Goal: Task Accomplishment & Management: Complete application form

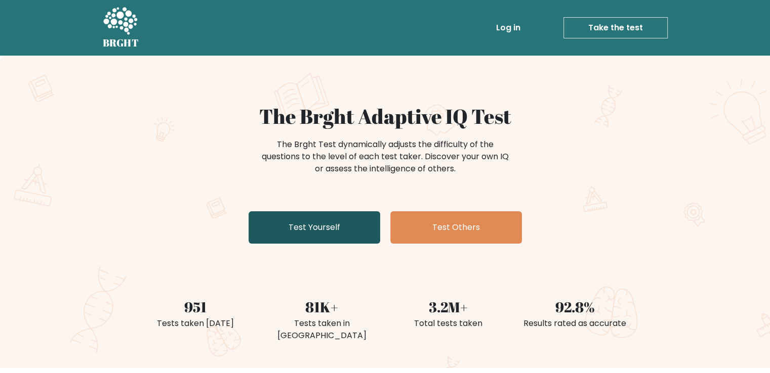
click at [325, 235] on link "Test Yourself" at bounding box center [314, 228] width 132 height 32
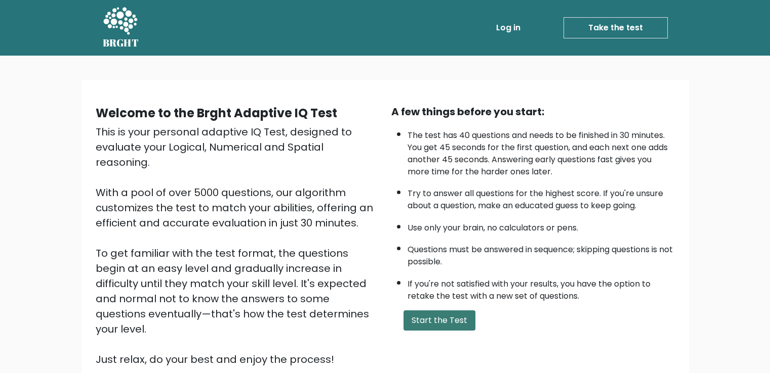
click at [428, 323] on button "Start the Test" at bounding box center [439, 321] width 72 height 20
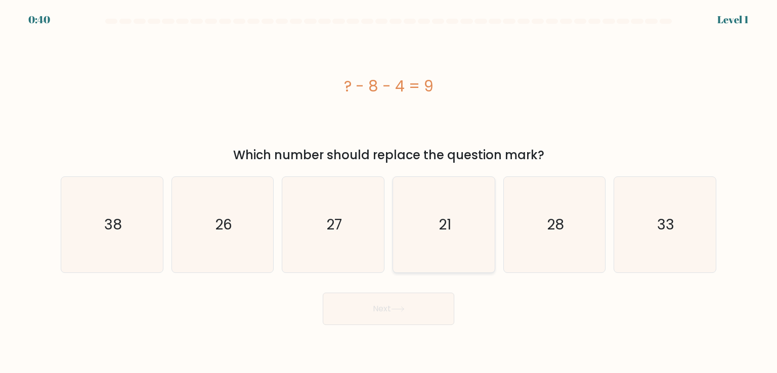
click at [437, 220] on icon "21" at bounding box center [443, 224] width 95 height 95
click at [389, 192] on input "d. 21" at bounding box center [389, 189] width 1 height 5
radio input "true"
click at [364, 315] on button "Next" at bounding box center [389, 309] width 132 height 32
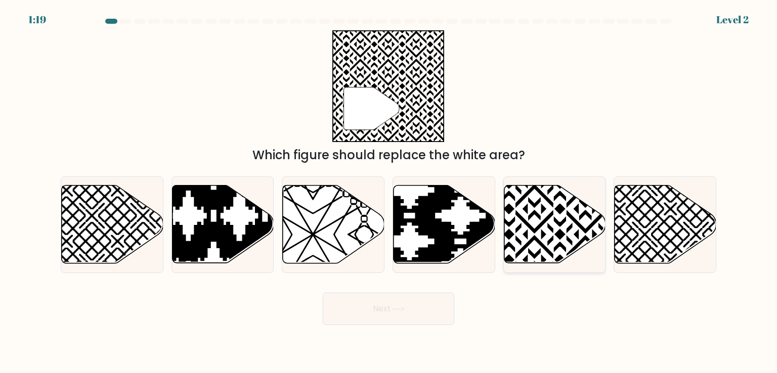
click at [535, 225] on icon at bounding box center [555, 225] width 102 height 78
click at [389, 192] on input "e." at bounding box center [389, 189] width 1 height 5
radio input "true"
click at [385, 310] on button "Next" at bounding box center [389, 309] width 132 height 32
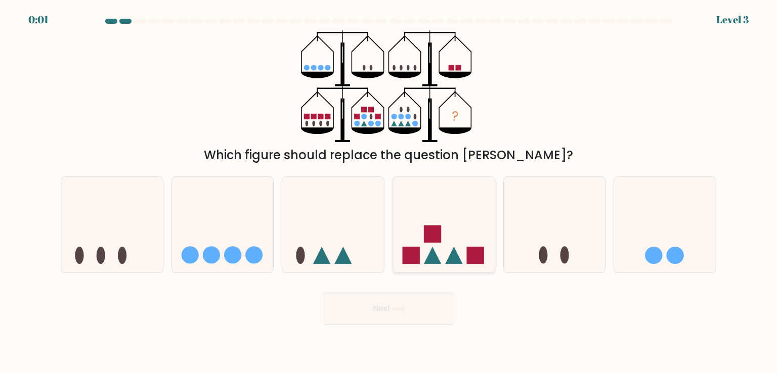
click at [449, 223] on icon at bounding box center [444, 225] width 102 height 84
click at [389, 192] on input "d." at bounding box center [389, 189] width 1 height 5
radio input "true"
click at [403, 317] on button "Next" at bounding box center [389, 309] width 132 height 32
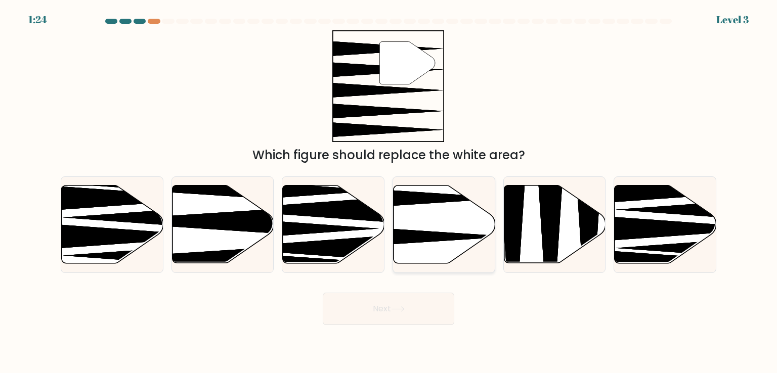
click at [435, 216] on icon at bounding box center [445, 225] width 102 height 78
click at [389, 192] on input "d." at bounding box center [389, 189] width 1 height 5
radio input "true"
click at [419, 310] on button "Next" at bounding box center [389, 309] width 132 height 32
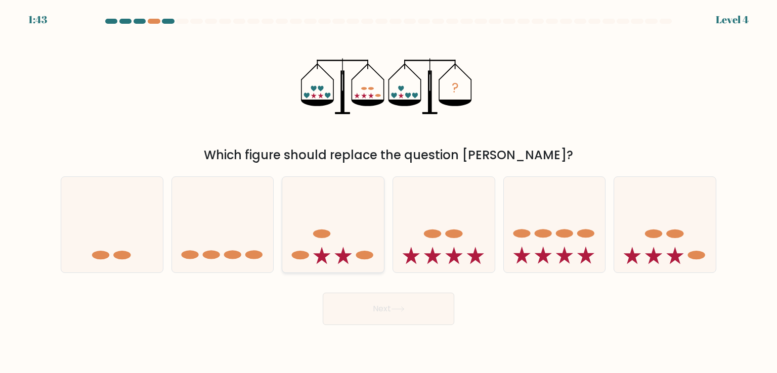
click at [323, 245] on icon at bounding box center [333, 225] width 102 height 84
click at [389, 192] on input "c." at bounding box center [389, 189] width 1 height 5
radio input "true"
click at [354, 316] on button "Next" at bounding box center [389, 309] width 132 height 32
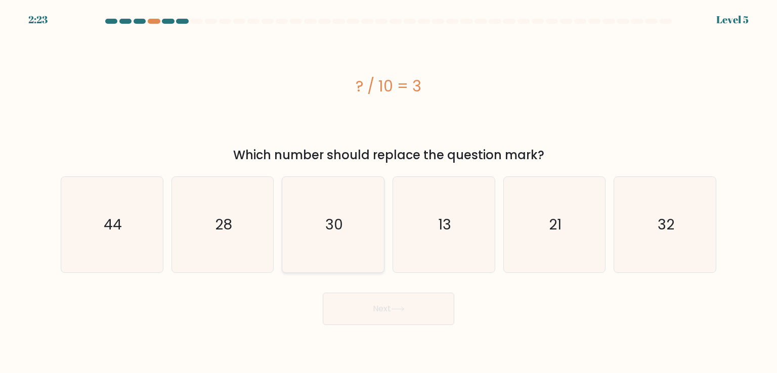
click at [318, 220] on icon "30" at bounding box center [332, 224] width 95 height 95
click at [389, 192] on input "c. 30" at bounding box center [389, 189] width 1 height 5
radio input "true"
click at [360, 304] on button "Next" at bounding box center [389, 309] width 132 height 32
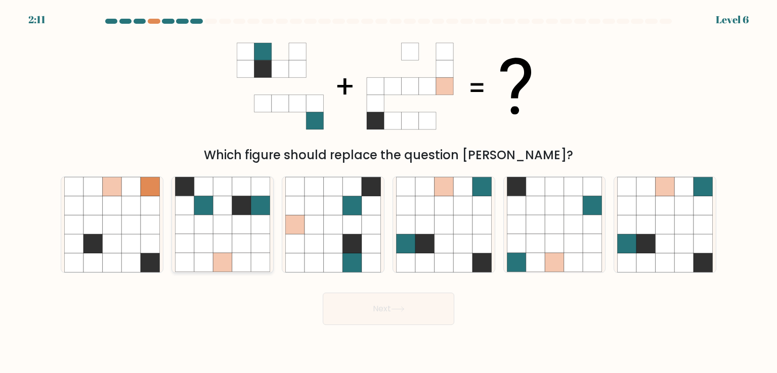
click at [218, 234] on icon at bounding box center [222, 225] width 19 height 19
click at [389, 192] on input "b." at bounding box center [389, 189] width 1 height 5
radio input "true"
click at [364, 314] on button "Next" at bounding box center [389, 309] width 132 height 32
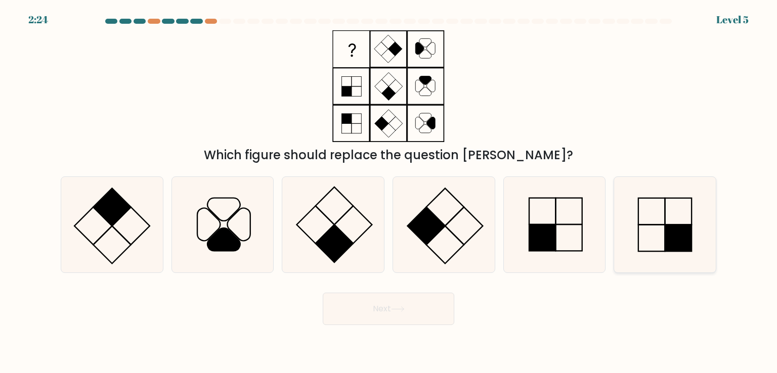
click at [643, 236] on icon at bounding box center [664, 224] width 95 height 95
click at [389, 192] on input "f." at bounding box center [389, 189] width 1 height 5
radio input "true"
click at [419, 310] on button "Next" at bounding box center [389, 309] width 132 height 32
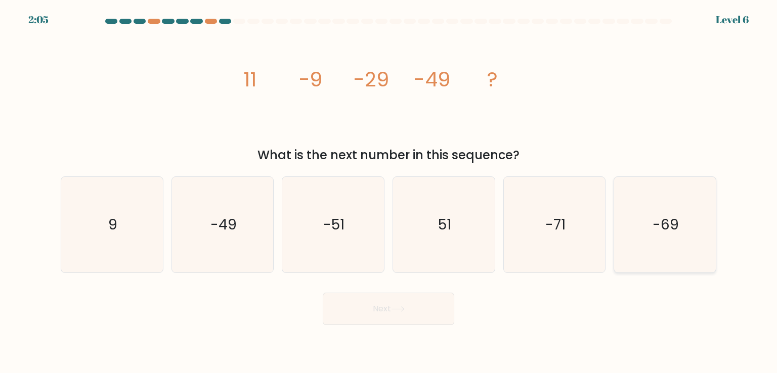
click at [650, 211] on icon "-69" at bounding box center [664, 224] width 95 height 95
click at [389, 192] on input "f. -69" at bounding box center [389, 189] width 1 height 5
radio input "true"
click at [429, 304] on button "Next" at bounding box center [389, 309] width 132 height 32
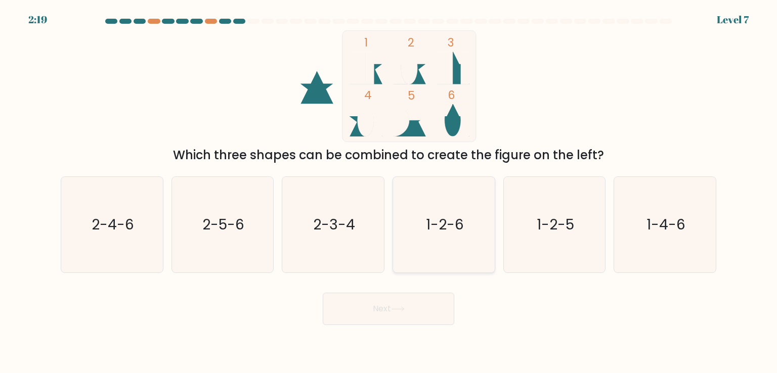
click at [482, 213] on icon "1-2-6" at bounding box center [443, 224] width 95 height 95
click at [389, 192] on input "d. 1-2-6" at bounding box center [389, 189] width 1 height 5
radio input "true"
click at [435, 310] on button "Next" at bounding box center [389, 309] width 132 height 32
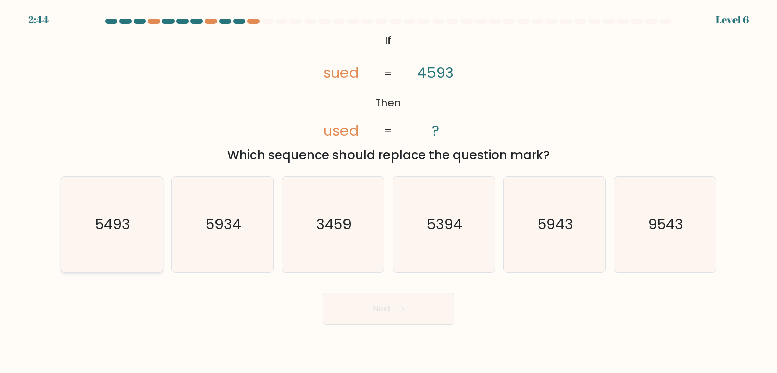
click at [134, 247] on icon "5493" at bounding box center [111, 224] width 95 height 95
click at [389, 192] on input "a. 5493" at bounding box center [389, 189] width 1 height 5
radio input "true"
click at [425, 315] on button "Next" at bounding box center [389, 309] width 132 height 32
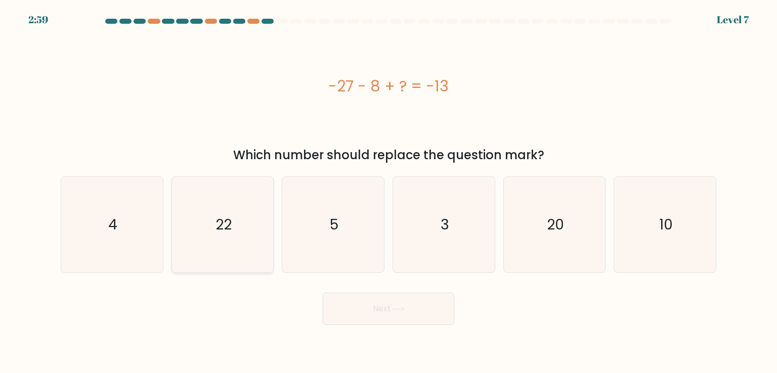
click at [208, 209] on icon "22" at bounding box center [222, 224] width 95 height 95
click at [389, 192] on input "b. 22" at bounding box center [389, 189] width 1 height 5
radio input "true"
click at [386, 324] on button "Next" at bounding box center [389, 309] width 132 height 32
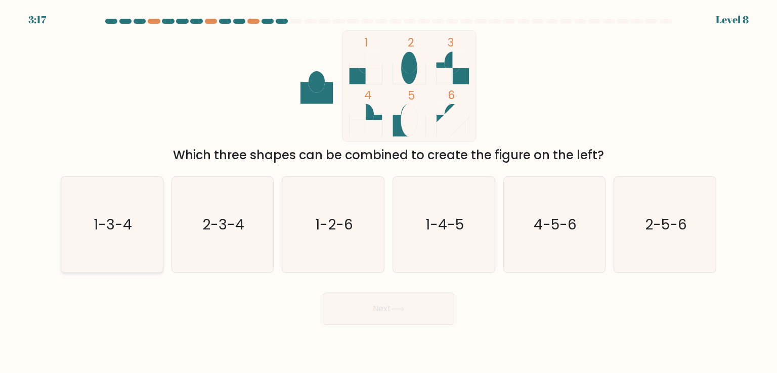
click at [104, 235] on icon "1-3-4" at bounding box center [111, 224] width 95 height 95
click at [389, 192] on input "a. 1-3-4" at bounding box center [389, 189] width 1 height 5
radio input "true"
click at [362, 312] on button "Next" at bounding box center [389, 309] width 132 height 32
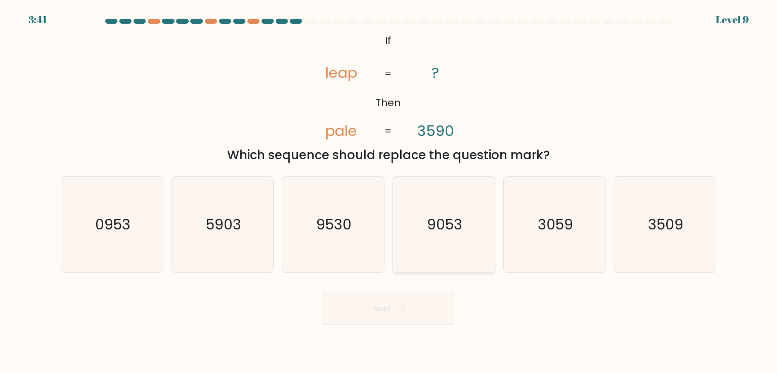
click at [470, 222] on icon "9053" at bounding box center [443, 224] width 95 height 95
click at [389, 192] on input "d. 9053" at bounding box center [389, 189] width 1 height 5
radio input "true"
click at [403, 312] on button "Next" at bounding box center [389, 309] width 132 height 32
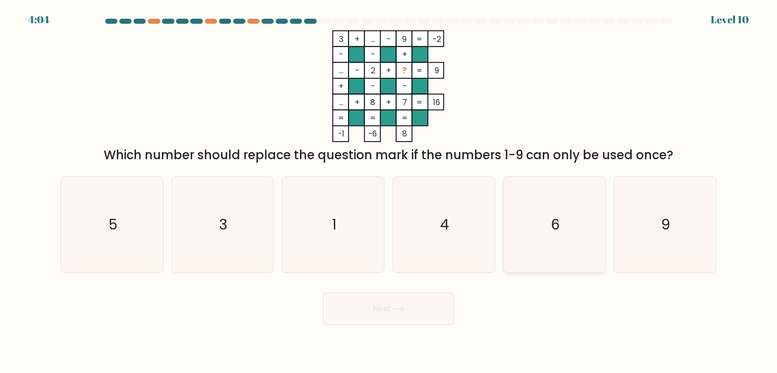
click at [555, 200] on icon "6" at bounding box center [554, 224] width 95 height 95
click at [389, 192] on input "e. 6" at bounding box center [389, 189] width 1 height 5
radio input "true"
click at [435, 322] on button "Next" at bounding box center [389, 309] width 132 height 32
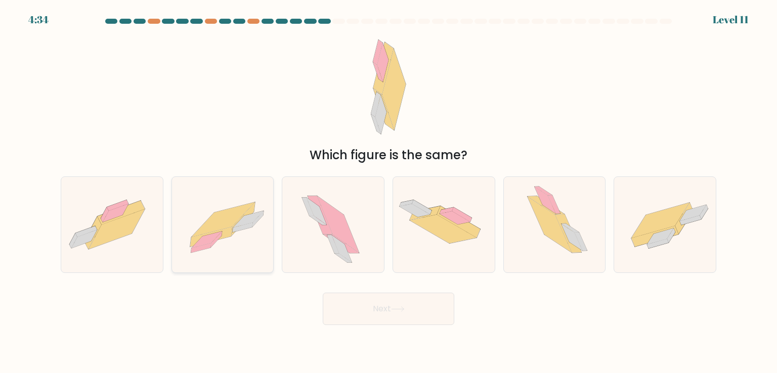
click at [244, 219] on icon at bounding box center [248, 220] width 30 height 17
click at [389, 192] on input "b." at bounding box center [389, 189] width 1 height 5
radio input "true"
click at [400, 306] on button "Next" at bounding box center [389, 309] width 132 height 32
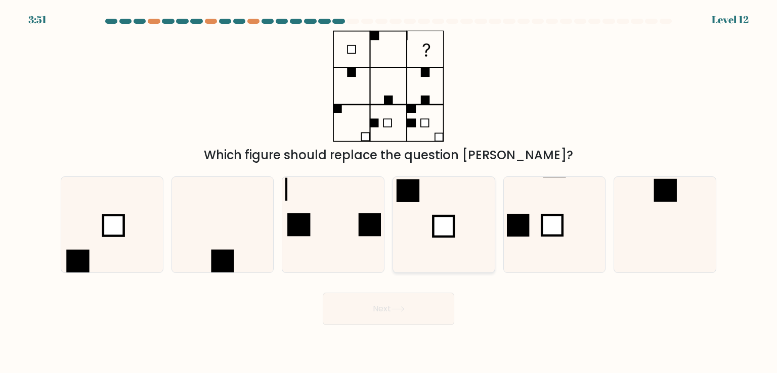
click at [416, 221] on icon at bounding box center [443, 224] width 95 height 95
click at [389, 192] on input "d." at bounding box center [389, 189] width 1 height 5
radio input "true"
click at [409, 328] on body "3:50 Level 12" at bounding box center [388, 186] width 777 height 373
click at [401, 312] on icon at bounding box center [398, 310] width 14 height 6
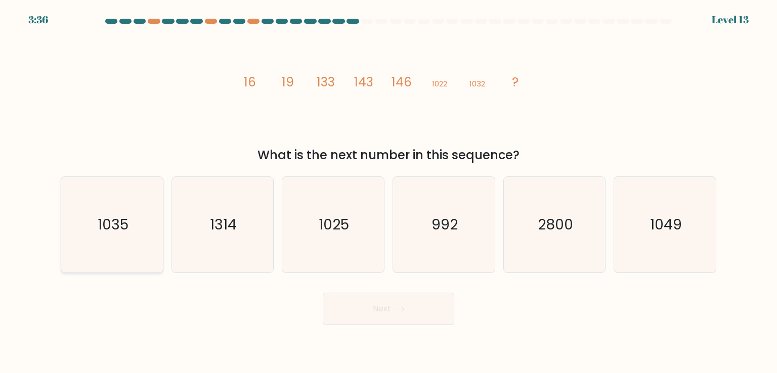
click at [123, 219] on text "1035" at bounding box center [113, 225] width 31 height 20
click at [137, 255] on icon "1035" at bounding box center [111, 224] width 95 height 95
click at [389, 192] on input "a. 1035" at bounding box center [389, 189] width 1 height 5
radio input "true"
click at [348, 317] on button "Next" at bounding box center [389, 309] width 132 height 32
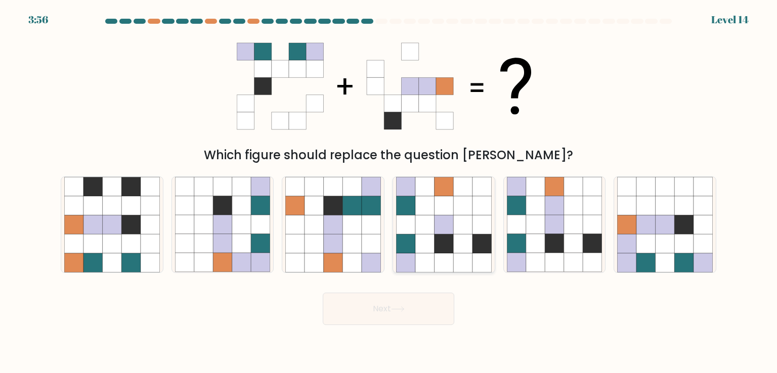
click at [429, 227] on icon at bounding box center [424, 225] width 19 height 19
click at [389, 192] on input "d." at bounding box center [389, 189] width 1 height 5
radio input "true"
click at [388, 307] on button "Next" at bounding box center [389, 309] width 132 height 32
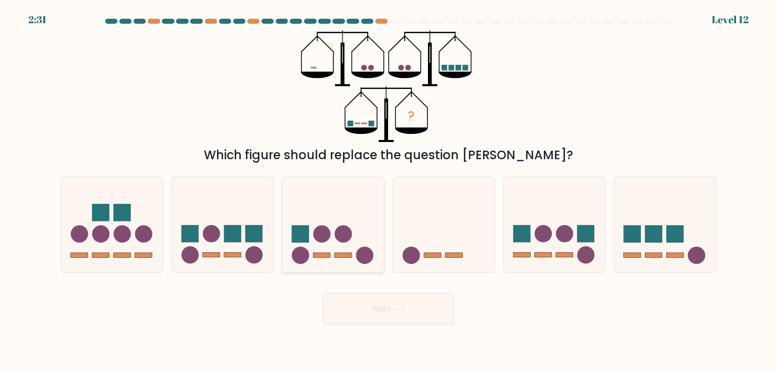
click at [331, 215] on icon at bounding box center [333, 225] width 102 height 84
click at [389, 192] on input "c." at bounding box center [389, 189] width 1 height 5
radio input "true"
click at [359, 320] on button "Next" at bounding box center [389, 309] width 132 height 32
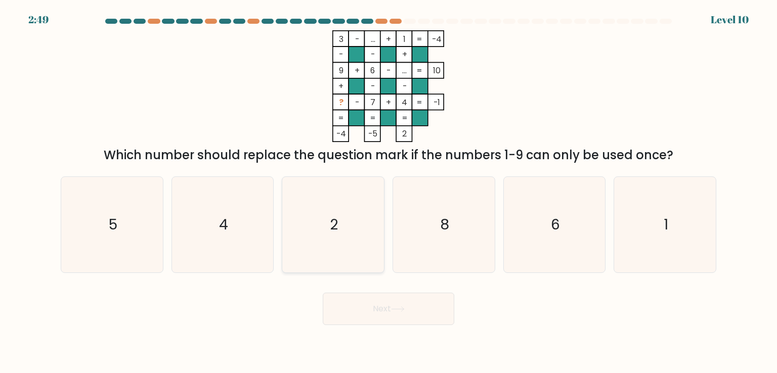
click at [318, 215] on icon "2" at bounding box center [332, 224] width 95 height 95
click at [389, 192] on input "c. 2" at bounding box center [389, 189] width 1 height 5
radio input "true"
click at [346, 312] on button "Next" at bounding box center [389, 309] width 132 height 32
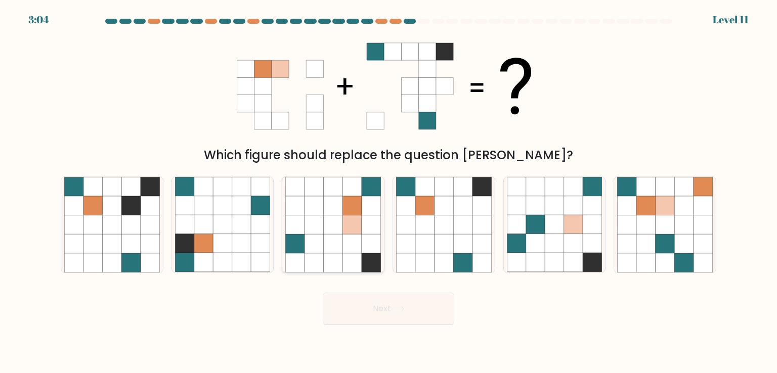
click at [322, 253] on icon at bounding box center [314, 262] width 19 height 19
click at [389, 192] on input "c." at bounding box center [389, 189] width 1 height 5
radio input "true"
click at [375, 314] on button "Next" at bounding box center [389, 309] width 132 height 32
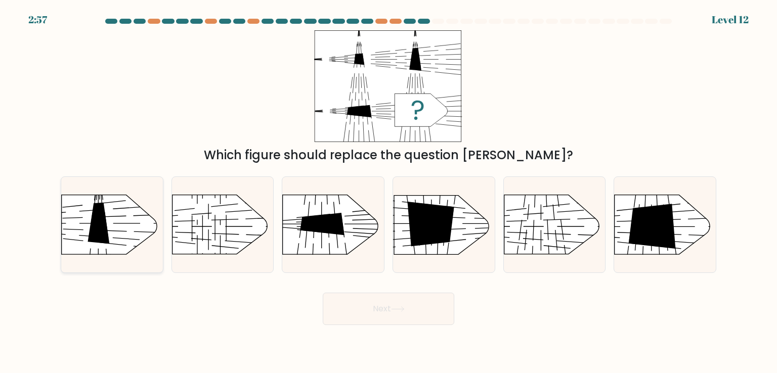
click at [107, 229] on rect at bounding box center [49, 272] width 263 height 201
click at [389, 192] on input "a." at bounding box center [389, 189] width 1 height 5
radio input "true"
click at [388, 294] on button "Next" at bounding box center [389, 309] width 132 height 32
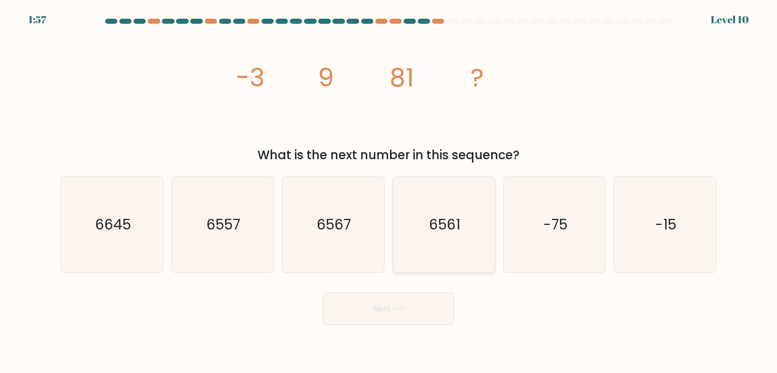
click at [431, 240] on icon "6561" at bounding box center [443, 224] width 95 height 95
click at [389, 192] on input "d. 6561" at bounding box center [389, 189] width 1 height 5
radio input "true"
click at [381, 307] on button "Next" at bounding box center [389, 309] width 132 height 32
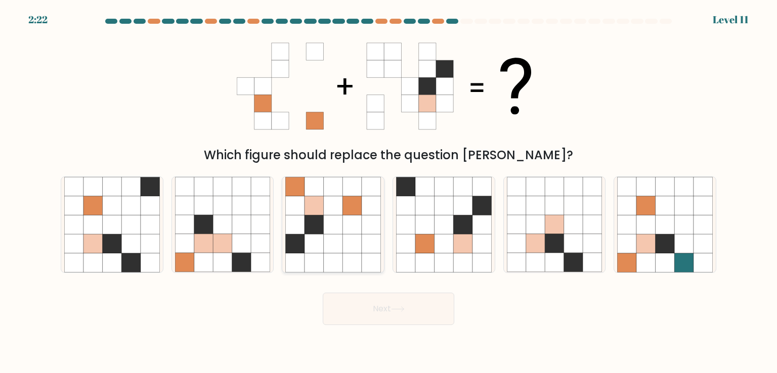
click at [352, 245] on icon at bounding box center [352, 243] width 19 height 19
click at [389, 192] on input "c." at bounding box center [389, 189] width 1 height 5
radio input "true"
click at [398, 320] on button "Next" at bounding box center [389, 309] width 132 height 32
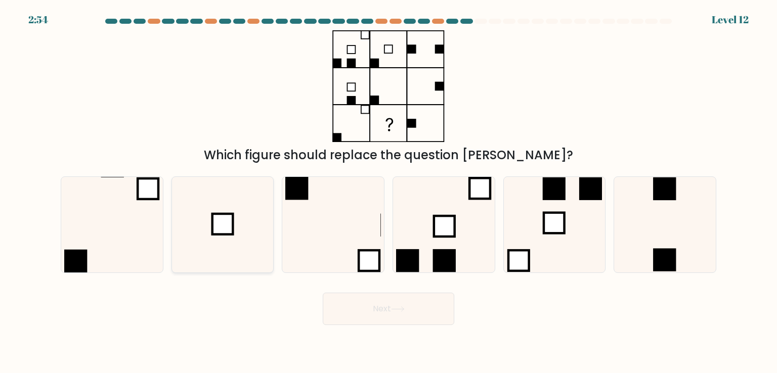
click at [235, 239] on icon at bounding box center [222, 224] width 95 height 95
click at [389, 192] on input "b." at bounding box center [389, 189] width 1 height 5
radio input "true"
click at [360, 308] on button "Next" at bounding box center [389, 309] width 132 height 32
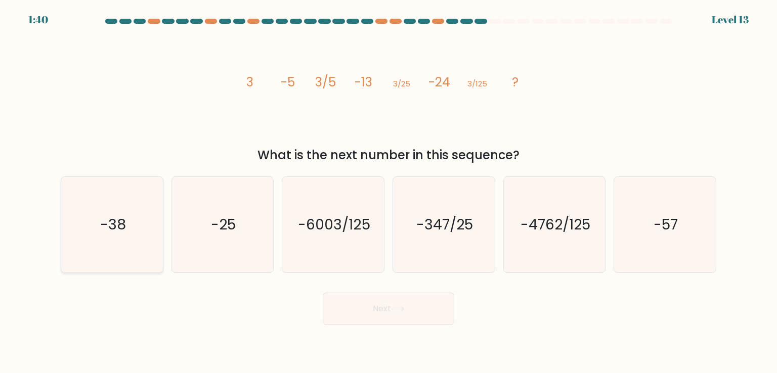
click at [131, 225] on icon "-38" at bounding box center [111, 224] width 95 height 95
click at [389, 192] on input "a. -38" at bounding box center [389, 189] width 1 height 5
radio input "true"
click at [332, 316] on button "Next" at bounding box center [389, 309] width 132 height 32
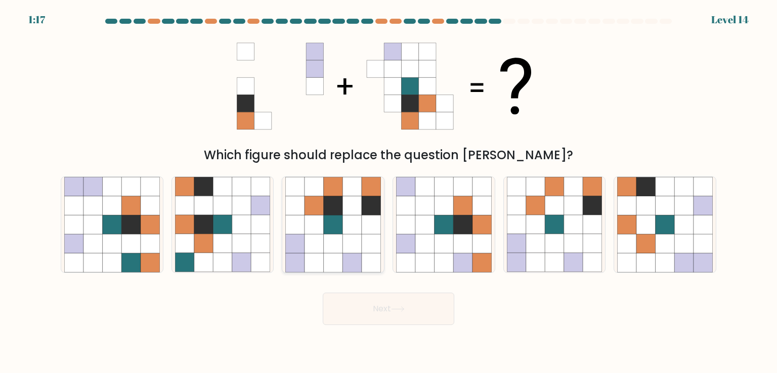
click at [295, 237] on icon at bounding box center [295, 243] width 19 height 19
click at [389, 192] on input "c." at bounding box center [389, 189] width 1 height 5
radio input "true"
click at [414, 299] on button "Next" at bounding box center [389, 309] width 132 height 32
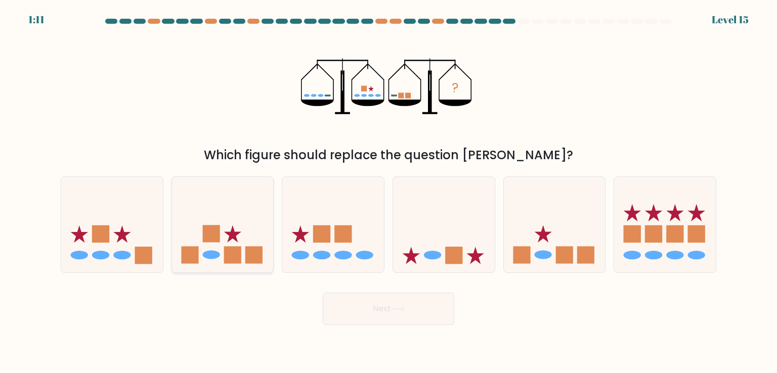
click at [237, 256] on rect at bounding box center [232, 255] width 17 height 17
click at [389, 192] on input "b." at bounding box center [389, 189] width 1 height 5
radio input "true"
click at [352, 299] on button "Next" at bounding box center [389, 309] width 132 height 32
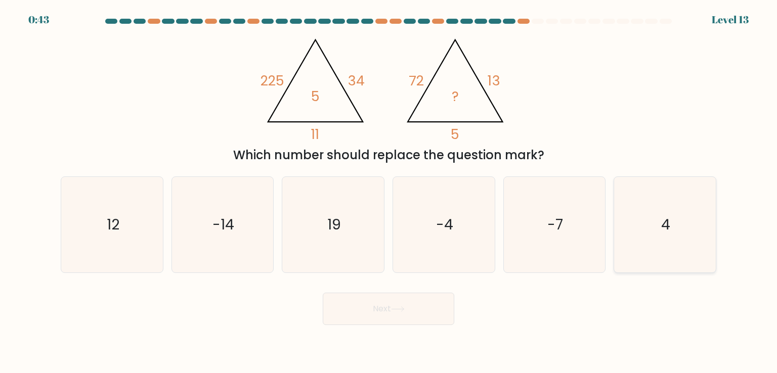
click at [693, 243] on icon "4" at bounding box center [664, 224] width 95 height 95
click at [389, 192] on input "f. 4" at bounding box center [389, 189] width 1 height 5
radio input "true"
drag, startPoint x: 378, startPoint y: 314, endPoint x: 375, endPoint y: 310, distance: 5.4
click at [378, 314] on button "Next" at bounding box center [389, 309] width 132 height 32
